Goal: Information Seeking & Learning: Compare options

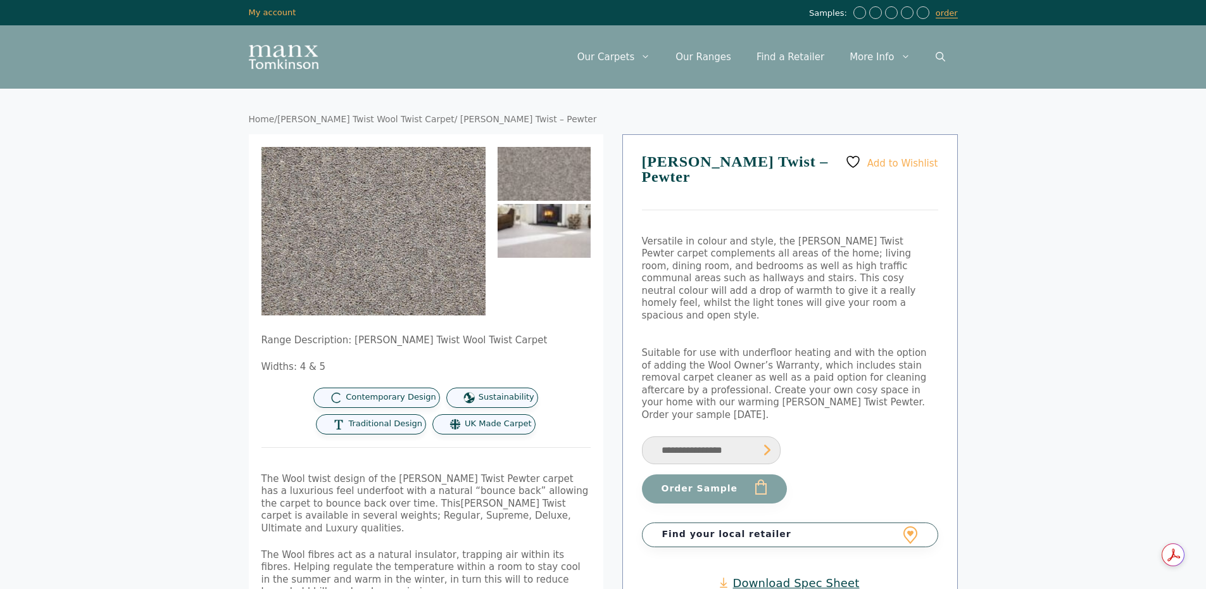
click at [509, 217] on img at bounding box center [544, 231] width 93 height 54
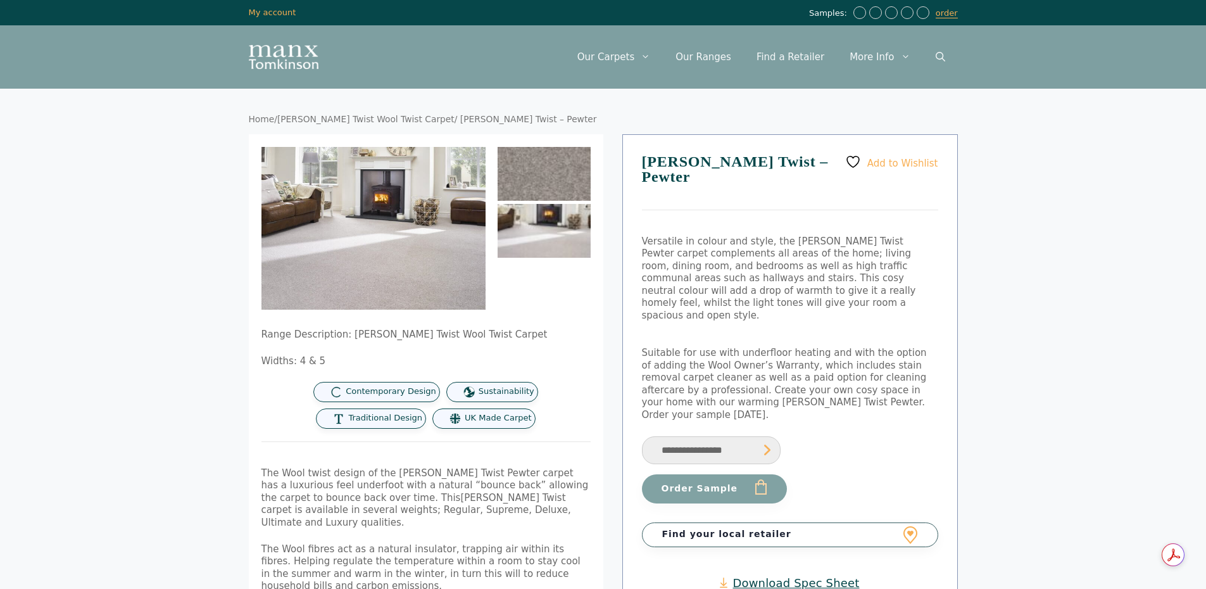
click at [531, 168] on img at bounding box center [544, 174] width 93 height 54
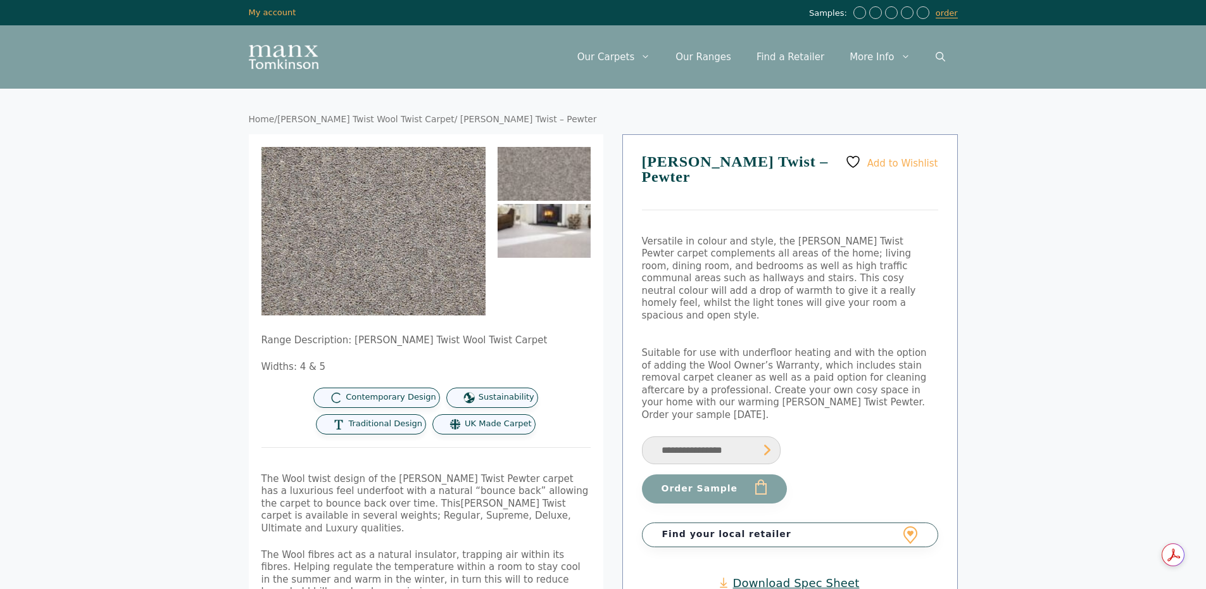
click at [560, 214] on img at bounding box center [544, 231] width 93 height 54
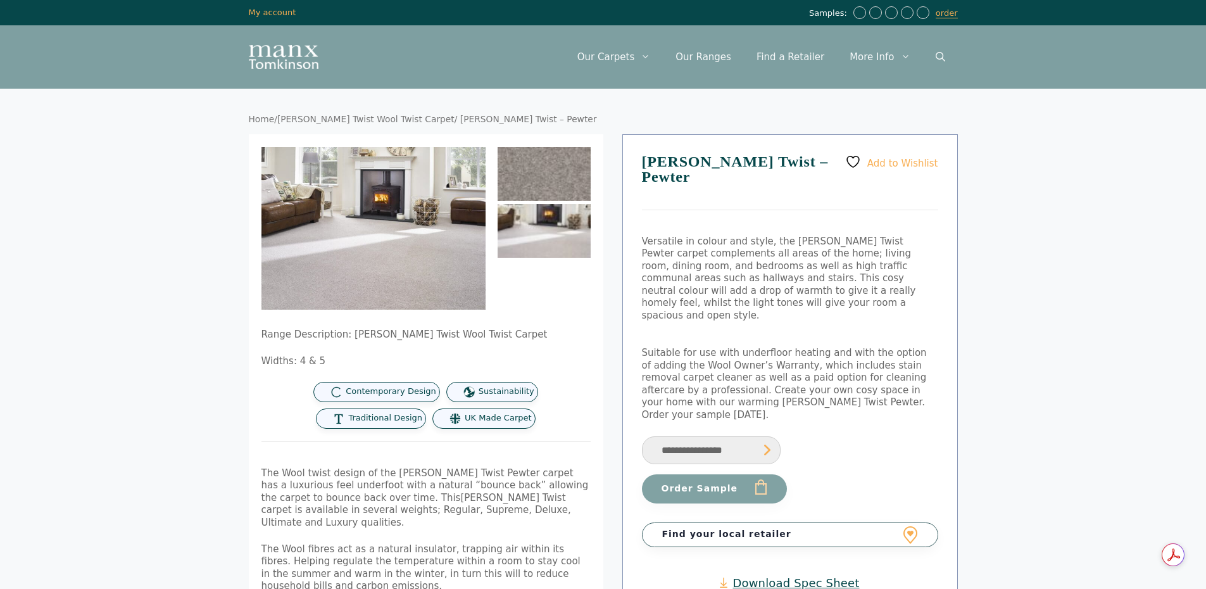
click at [546, 175] on img at bounding box center [544, 174] width 93 height 54
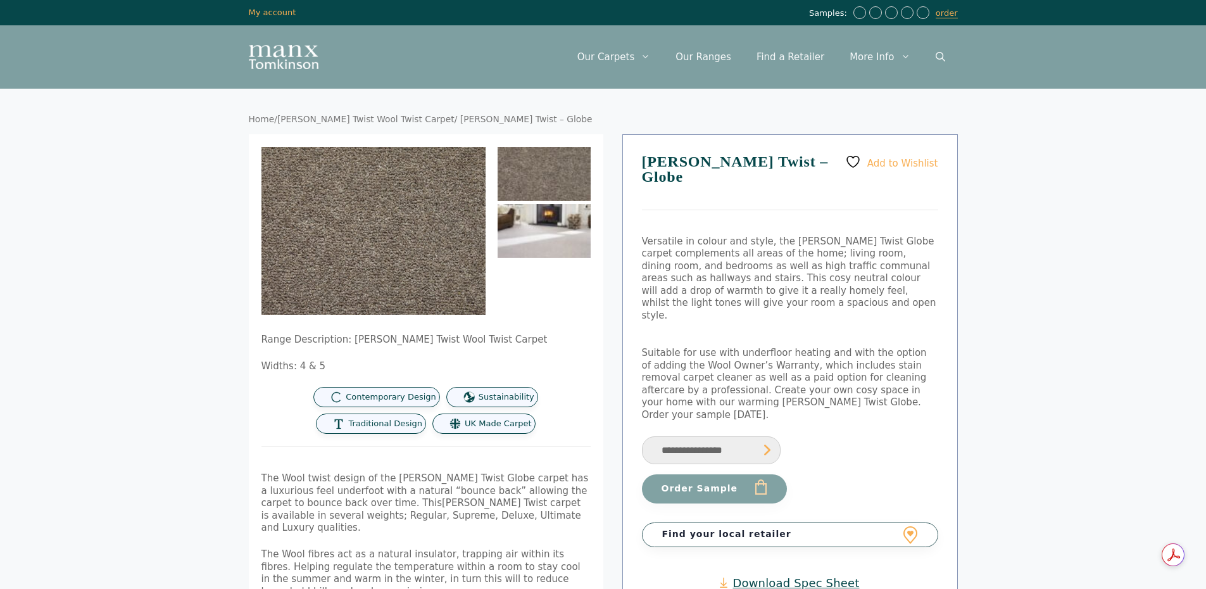
click at [537, 232] on img at bounding box center [544, 231] width 93 height 54
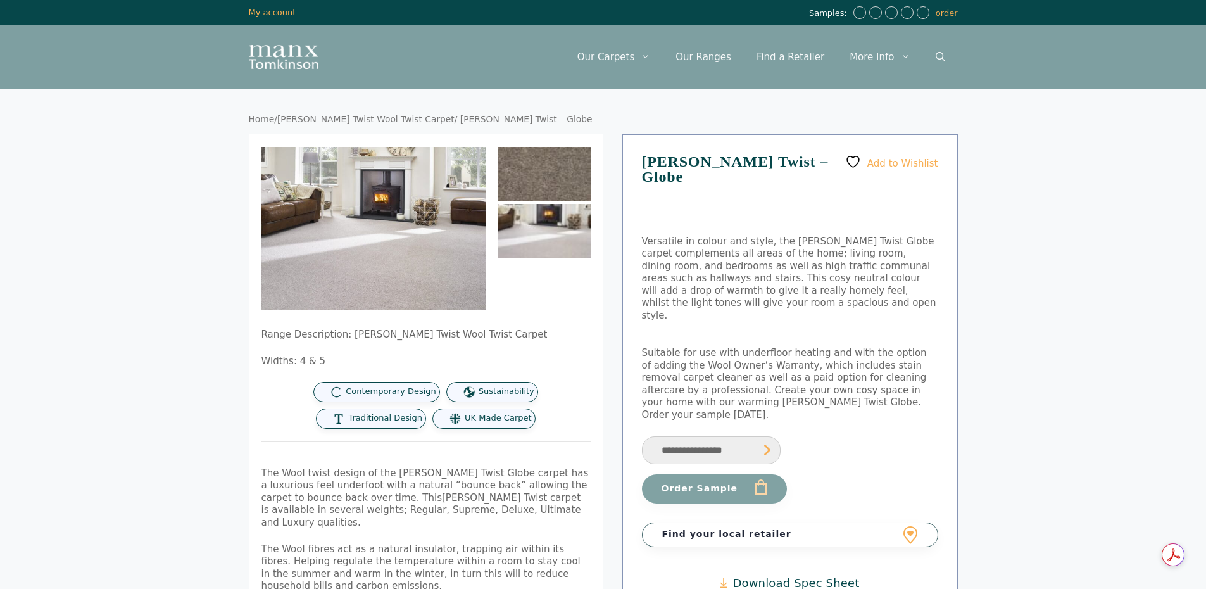
click at [543, 177] on img at bounding box center [544, 174] width 93 height 54
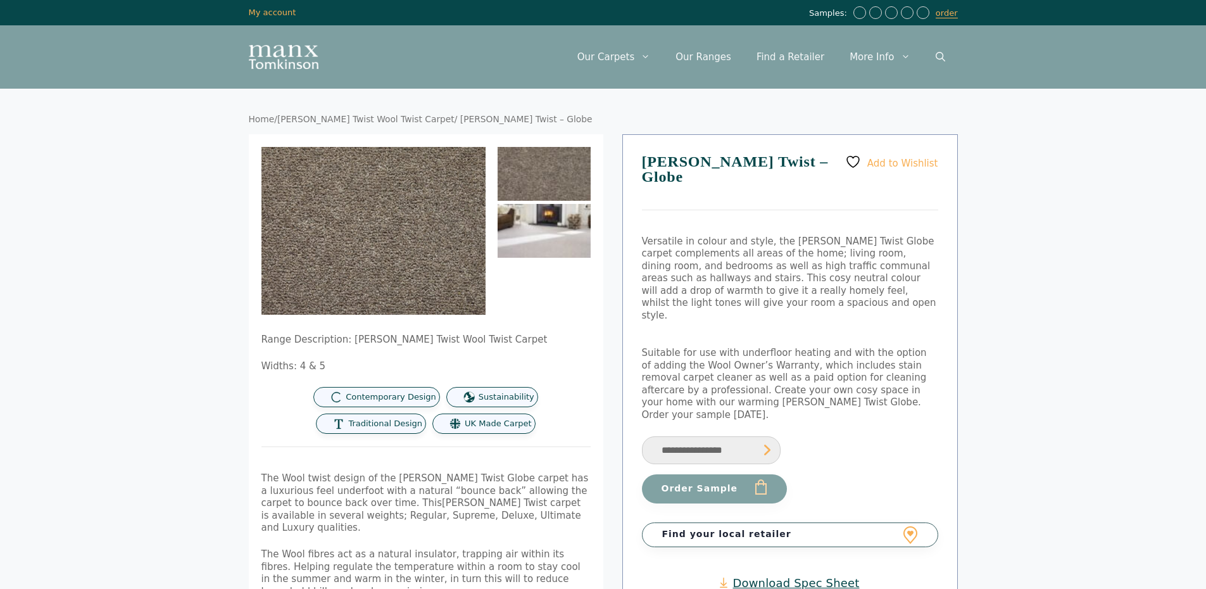
click at [543, 236] on img at bounding box center [544, 231] width 93 height 54
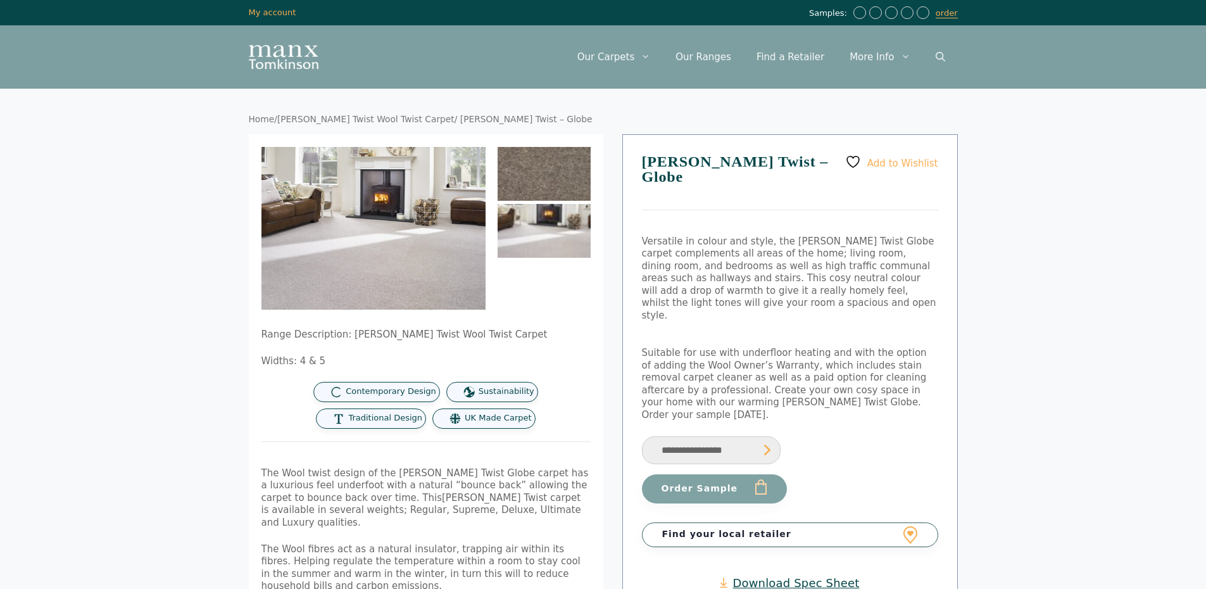
click at [536, 172] on img at bounding box center [544, 174] width 93 height 54
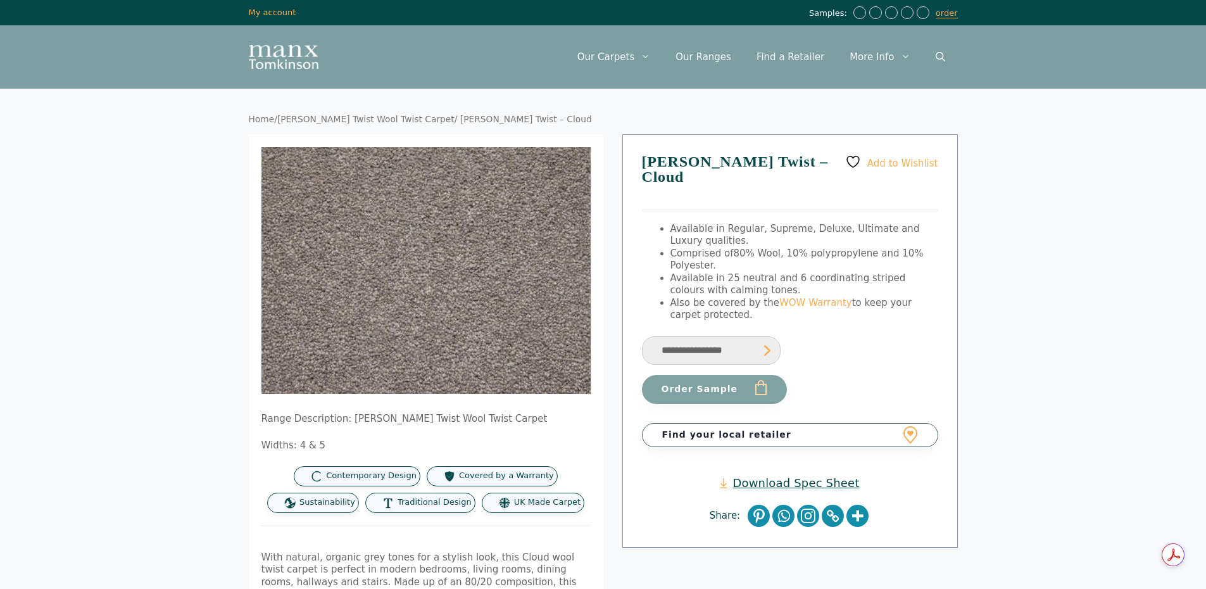
click at [567, 428] on div "Range Description: [PERSON_NAME] Twist Wool Twist Carpet Widths: 4 & 5 Contempo…" at bounding box center [425, 463] width 329 height 100
